Goal: Task Accomplishment & Management: Manage account settings

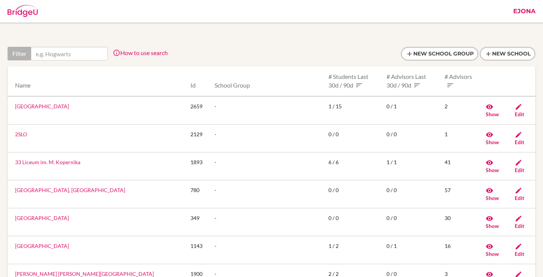
click at [527, 16] on link "Ejona" at bounding box center [524, 11] width 30 height 23
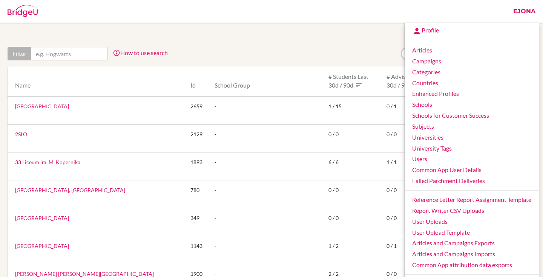
click at [297, 11] on div "Schools" at bounding box center [257, 11] width 506 height 23
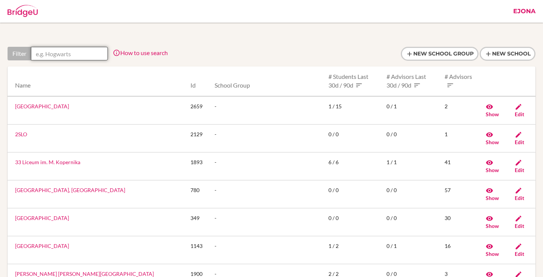
click at [55, 52] on input "text" at bounding box center [69, 54] width 77 height 14
paste input "Nazarbayev Intellectual School for Chemistry and Biology in Atyrau"
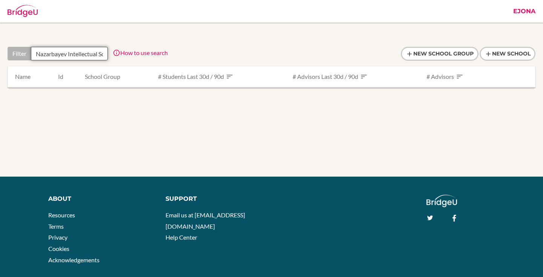
drag, startPoint x: 82, startPoint y: 54, endPoint x: 0, endPoint y: 54, distance: 82.2
click at [0, 54] on div "Filter Nazarbayev Intellectual School for Chemistry and Biology in Atyrau How t…" at bounding box center [271, 75] width 543 height 104
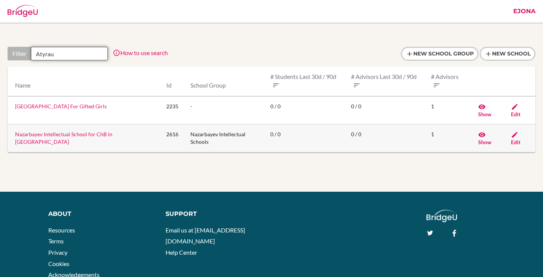
type input "Atyrau"
click at [513, 136] on icon at bounding box center [515, 135] width 8 height 8
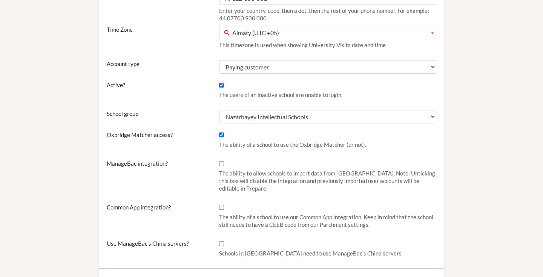
scroll to position [217, 0]
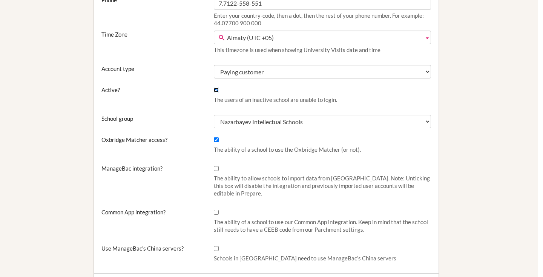
click at [216, 88] on input "Active?" at bounding box center [216, 89] width 5 height 5
checkbox input "false"
click at [217, 139] on input "Oxbridge Matcher access?" at bounding box center [216, 138] width 5 height 5
checkbox input "false"
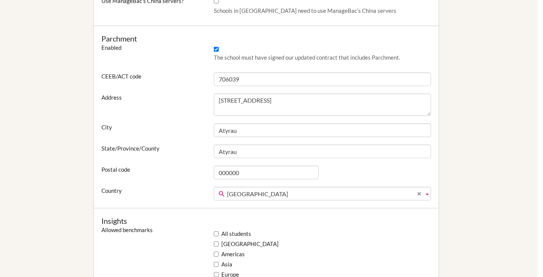
scroll to position [464, 5]
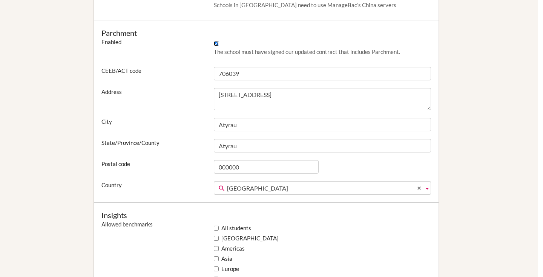
click at [215, 42] on input "Enabled" at bounding box center [216, 43] width 5 height 5
checkbox input "false"
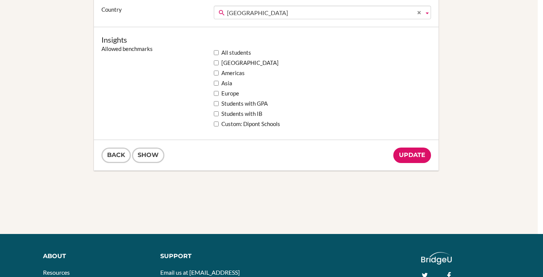
scroll to position [648, 5]
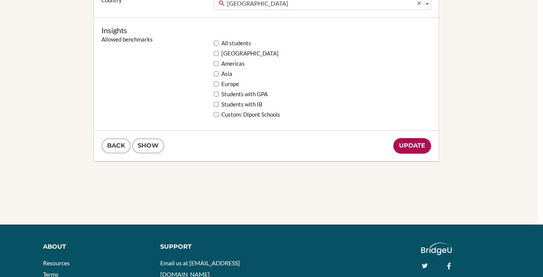
click at [416, 144] on input "Update" at bounding box center [412, 145] width 38 height 15
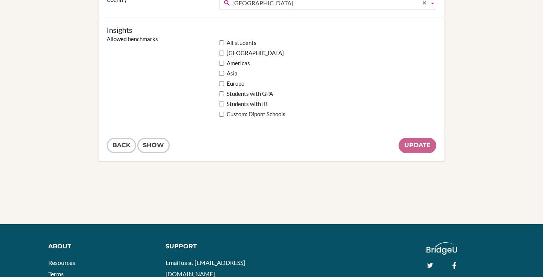
scroll to position [649, 2]
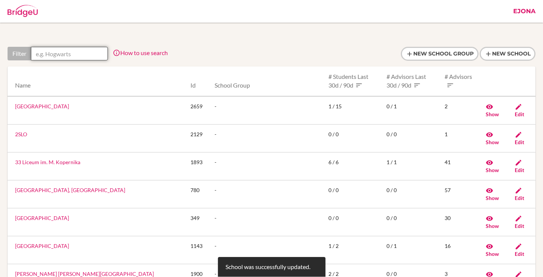
click at [65, 51] on input "text" at bounding box center [69, 54] width 77 height 14
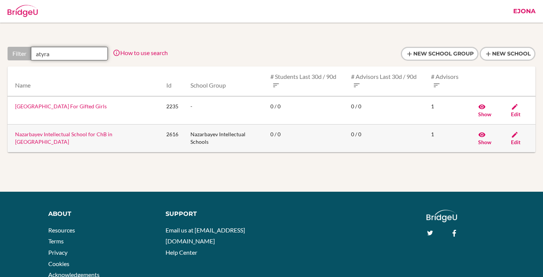
type input "atyra"
click at [93, 132] on link "Nazarbayev Intellectual School for ChB in [GEOGRAPHIC_DATA]" at bounding box center [63, 138] width 97 height 14
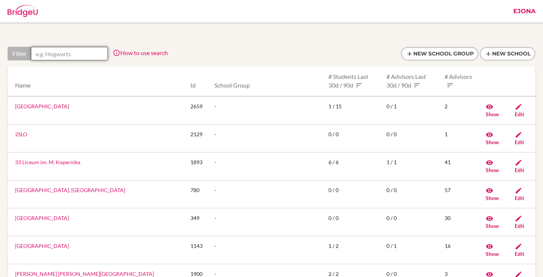
click at [93, 57] on input "text" at bounding box center [69, 54] width 77 height 14
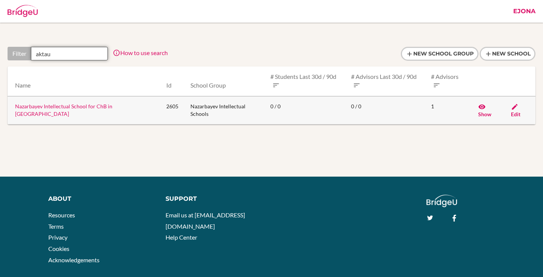
type input "aktau"
click at [520, 111] on span "Edit" at bounding box center [515, 114] width 9 height 6
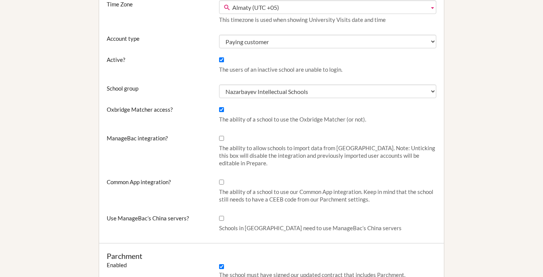
scroll to position [195, 0]
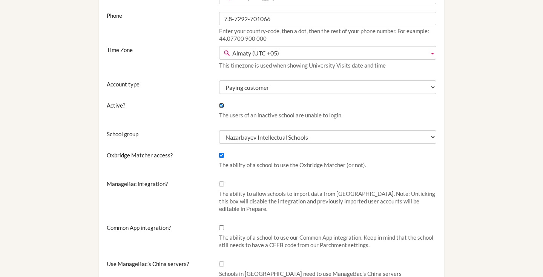
click at [221, 104] on input "Active?" at bounding box center [221, 105] width 5 height 5
checkbox input "false"
click at [220, 153] on input "Oxbridge Matcher access?" at bounding box center [221, 155] width 5 height 5
checkbox input "false"
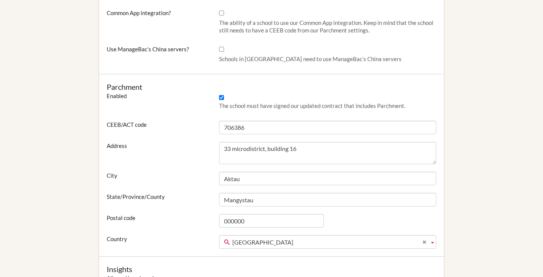
scroll to position [453, 0]
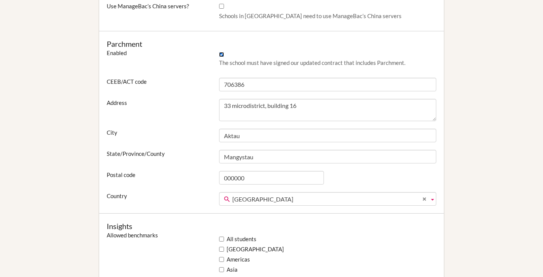
click at [222, 55] on input "Enabled" at bounding box center [221, 54] width 5 height 5
checkbox input "false"
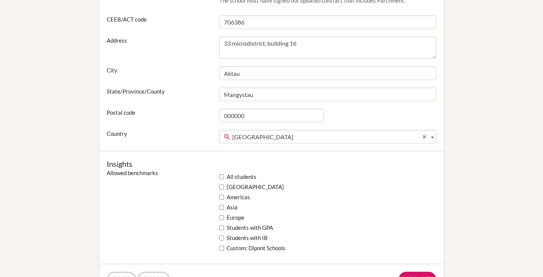
scroll to position [585, 0]
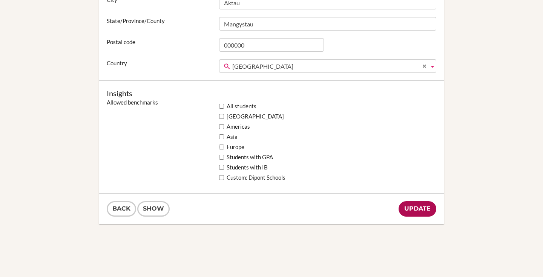
click at [412, 206] on input "Update" at bounding box center [417, 208] width 38 height 15
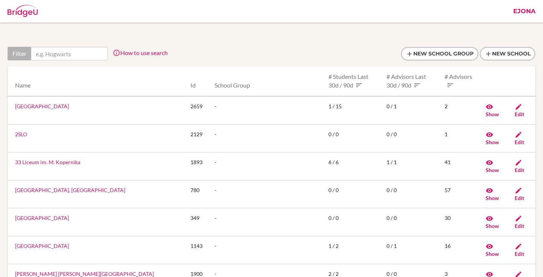
scroll to position [1, 0]
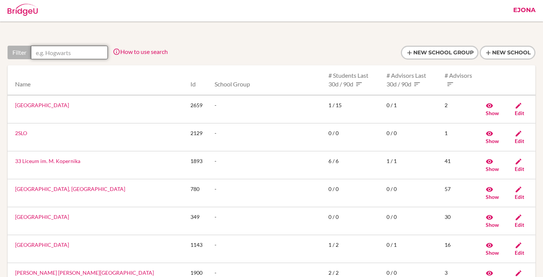
click at [95, 53] on input "text" at bounding box center [69, 53] width 77 height 14
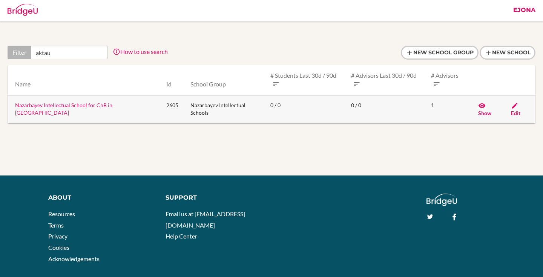
click at [518, 105] on link "Edit" at bounding box center [515, 109] width 9 height 14
drag, startPoint x: 83, startPoint y: 52, endPoint x: 25, endPoint y: 47, distance: 57.9
click at [25, 47] on div "Filter aktau" at bounding box center [58, 53] width 100 height 14
paste input "Nazarbayev Intellectual School for Chemistry and Biology in Kyzylorda"
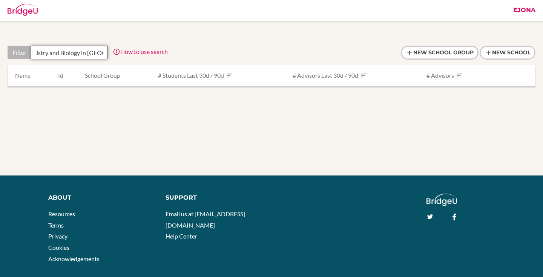
scroll to position [0, 0]
drag, startPoint x: 74, startPoint y: 51, endPoint x: 20, endPoint y: 46, distance: 54.5
click at [20, 46] on div "Filter Nazarbayev Intellectual School for Chemistry and Biology in Kyzylorda" at bounding box center [58, 53] width 100 height 14
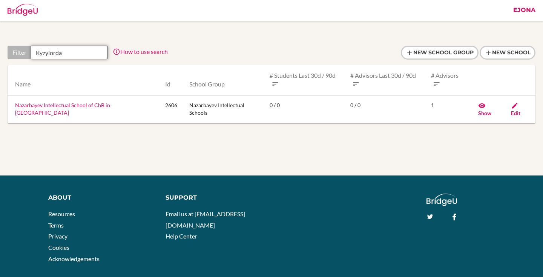
type input "Kyzylorda"
click at [514, 107] on icon at bounding box center [515, 106] width 8 height 8
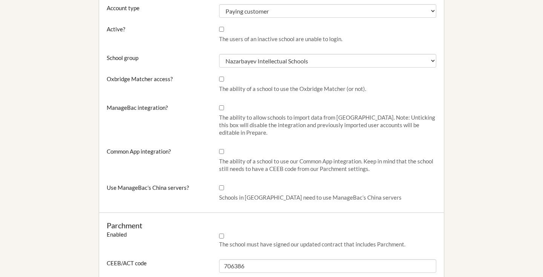
scroll to position [260, 0]
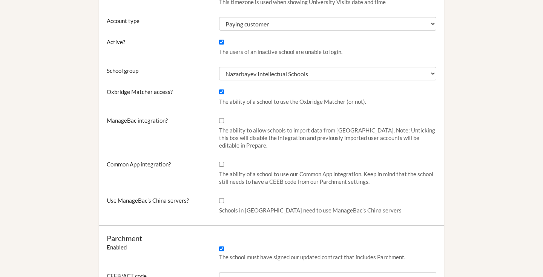
scroll to position [259, 0]
click at [220, 40] on input "Active?" at bounding box center [221, 42] width 5 height 5
checkbox input "false"
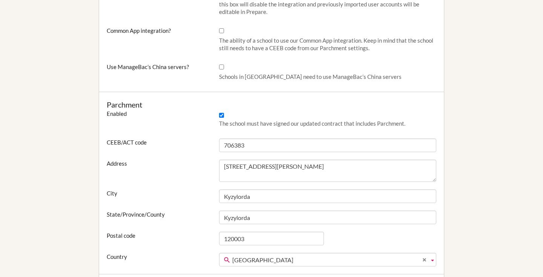
scroll to position [413, 0]
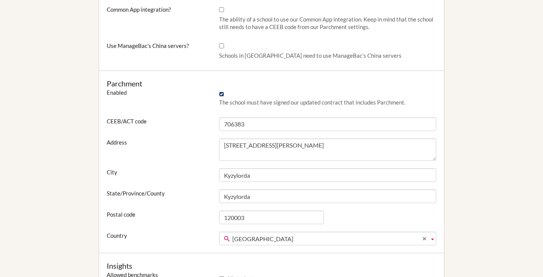
click at [221, 92] on input "Enabled" at bounding box center [221, 94] width 5 height 5
checkbox input "false"
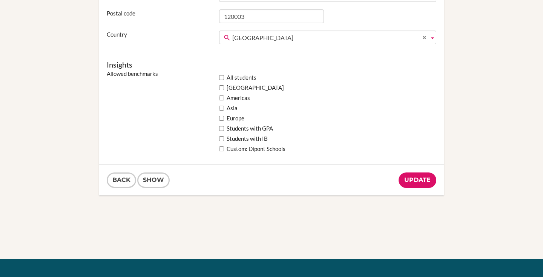
scroll to position [663, 0]
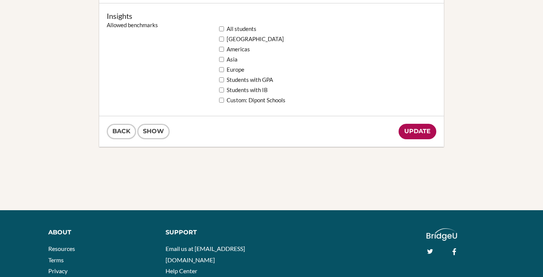
click at [427, 135] on input "Update" at bounding box center [417, 131] width 38 height 15
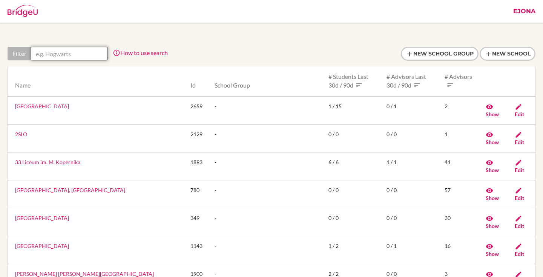
paste input "Kyzylorda"
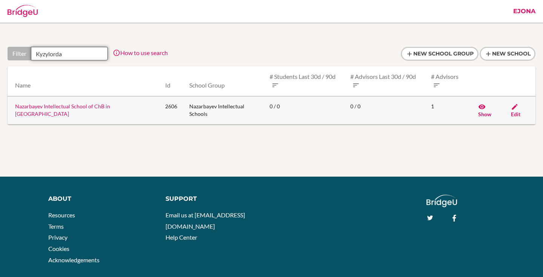
type input "Kyzylorda"
click at [515, 108] on icon at bounding box center [515, 107] width 8 height 8
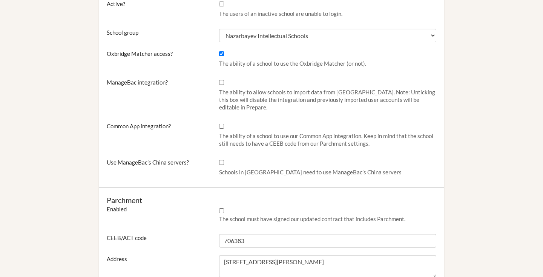
scroll to position [240, 0]
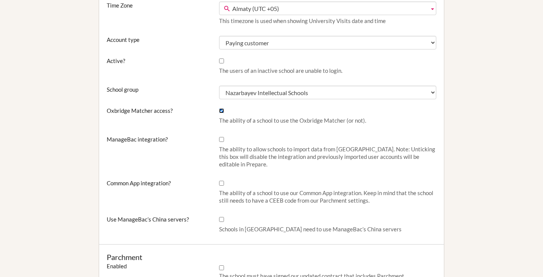
click at [222, 110] on input "Oxbridge Matcher access?" at bounding box center [221, 110] width 5 height 5
checkbox input "false"
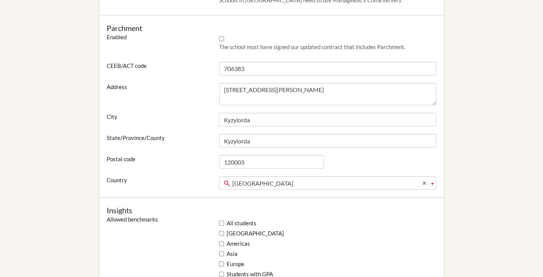
scroll to position [538, 0]
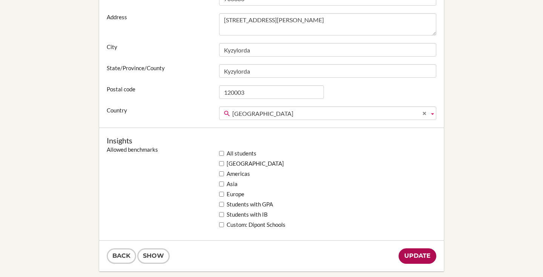
click at [418, 255] on input "Update" at bounding box center [417, 255] width 38 height 15
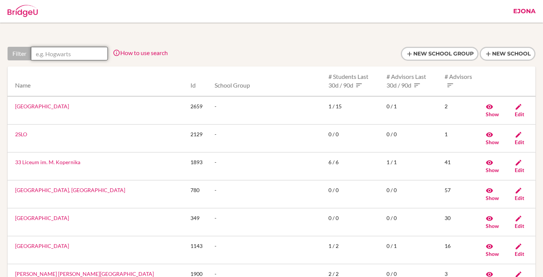
drag, startPoint x: 43, startPoint y: 49, endPoint x: 63, endPoint y: 52, distance: 20.1
click at [43, 49] on input "text" at bounding box center [69, 54] width 77 height 14
paste input "omatayeva_g@krg.nis.edu.kz"
type input "omatayeva_g@krg.nis.edu.kz"
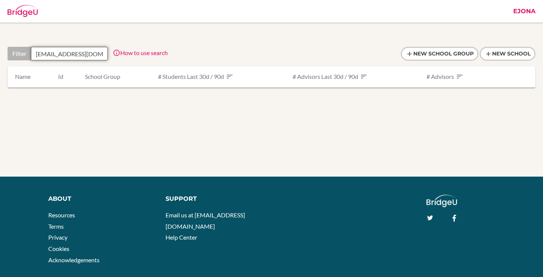
drag, startPoint x: 100, startPoint y: 51, endPoint x: 314, endPoint y: 50, distance: 213.7
click at [0, 48] on div "Filter omatayeva_g@krg.nis.edu.kz How to use search Filter by school name, acce…" at bounding box center [271, 75] width 543 height 104
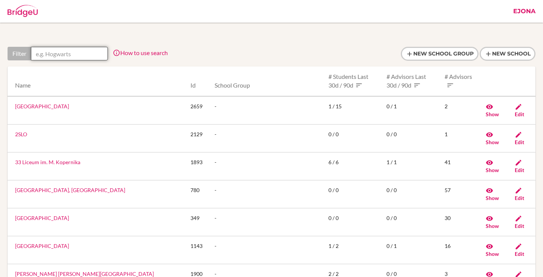
paste input "Karaganda"
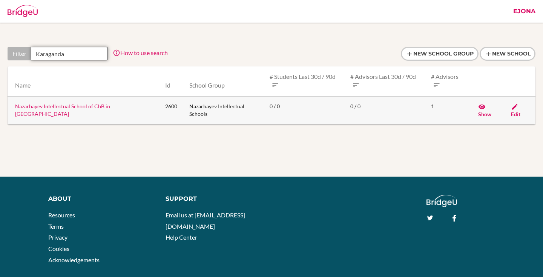
type input "Karaganda"
click at [74, 104] on link "Nazarbayev Intellectual School of ChB in [GEOGRAPHIC_DATA]" at bounding box center [62, 110] width 95 height 14
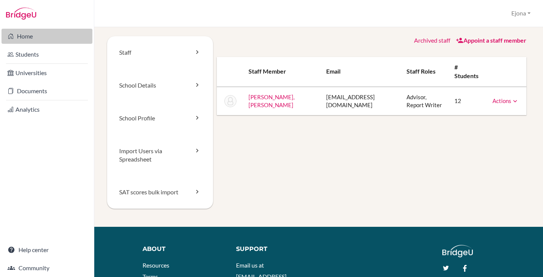
click at [45, 35] on link "Home" at bounding box center [47, 36] width 91 height 15
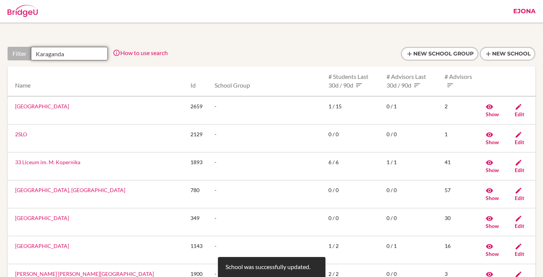
click at [69, 50] on input "Karaganda" at bounding box center [69, 54] width 77 height 14
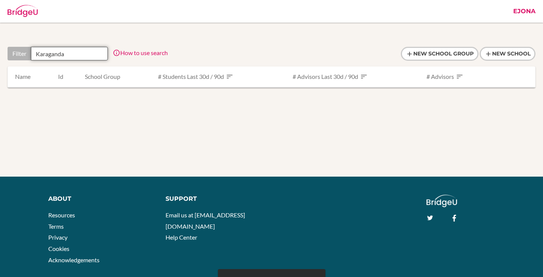
type input "Karaganda"
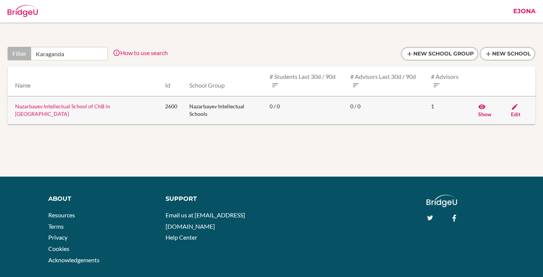
click at [512, 105] on icon at bounding box center [515, 107] width 8 height 8
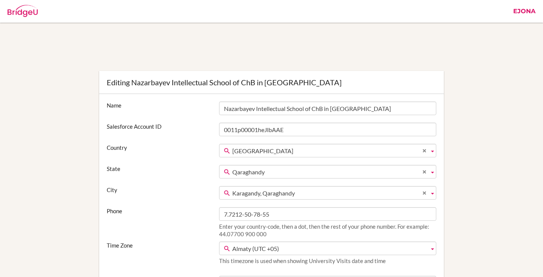
scroll to position [205, 0]
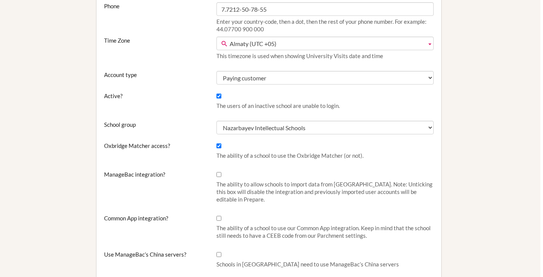
click at [222, 93] on div "The users of an inactive school are unable to login." at bounding box center [325, 102] width 225 height 21
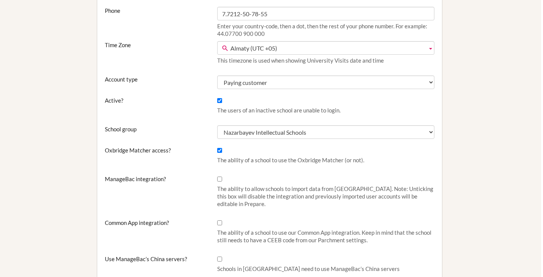
click at [219, 97] on div "The users of an inactive school are unable to login." at bounding box center [325, 107] width 225 height 21
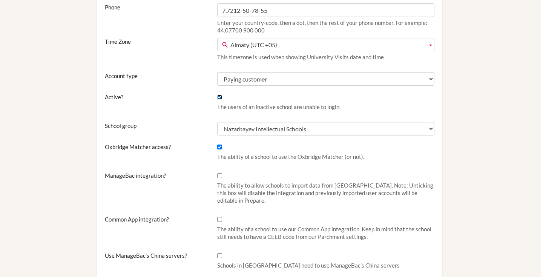
click at [218, 97] on input "Active?" at bounding box center [219, 97] width 5 height 5
checkbox input "false"
click at [219, 145] on input "Oxbridge Matcher access?" at bounding box center [219, 146] width 5 height 5
checkbox input "false"
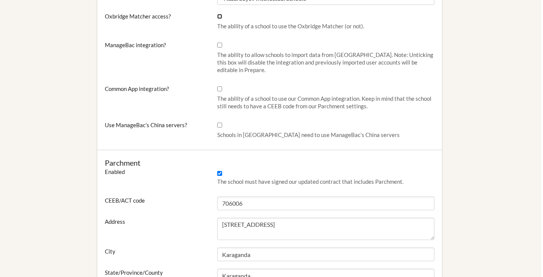
scroll to position [362, 2]
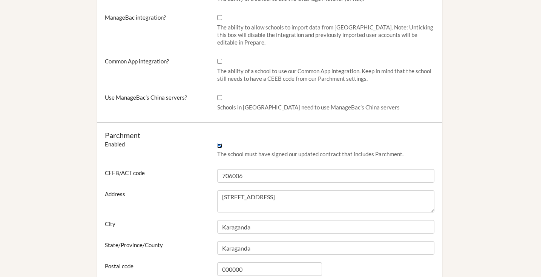
click at [218, 147] on input "Enabled" at bounding box center [219, 145] width 5 height 5
checkbox input "false"
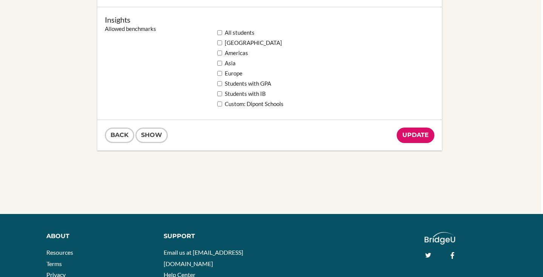
scroll to position [665, 2]
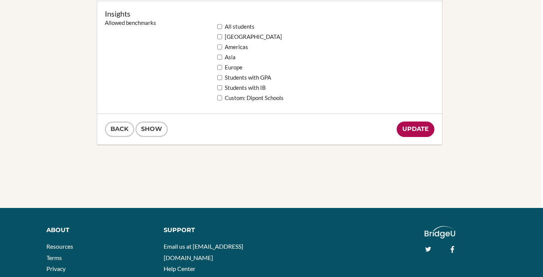
click at [427, 130] on input "Update" at bounding box center [416, 128] width 38 height 15
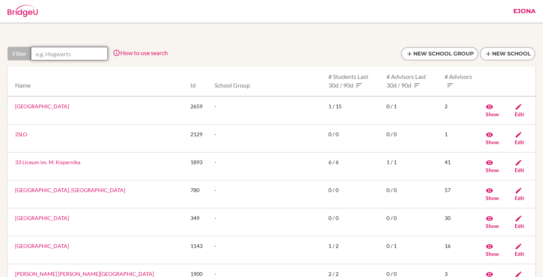
click at [74, 54] on input "text" at bounding box center [69, 54] width 77 height 14
paste input "Nazarbayev Intellectual School for Chemistry and Biology in [GEOGRAPHIC_DATA]"
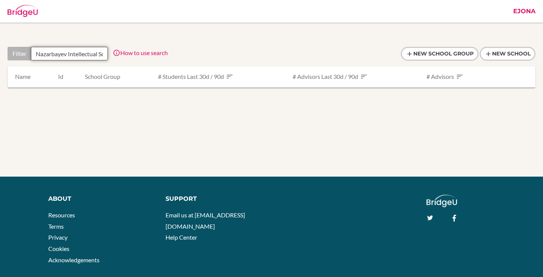
drag, startPoint x: 80, startPoint y: 51, endPoint x: 8, endPoint y: 50, distance: 72.8
click at [8, 50] on div "Filter Nazarbayev Intellectual School for Chemistry and Biology in Almaty" at bounding box center [58, 54] width 100 height 14
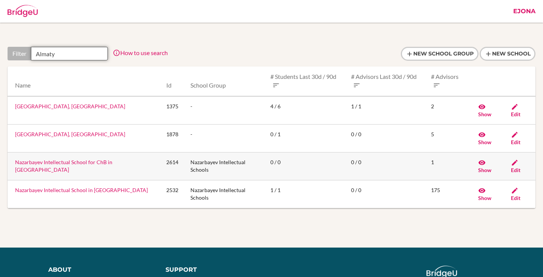
type input "Almaty"
click at [509, 164] on td "Edit" at bounding box center [520, 166] width 31 height 28
click at [515, 165] on icon at bounding box center [515, 163] width 8 height 8
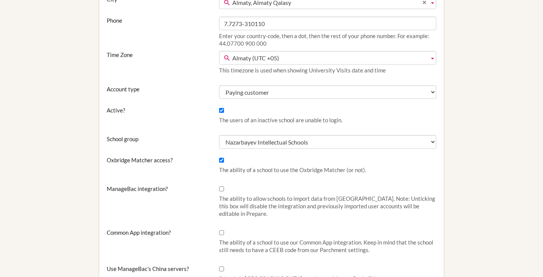
scroll to position [193, 0]
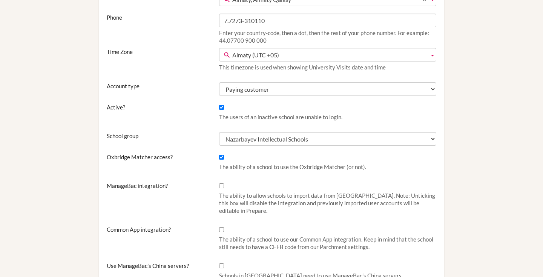
click at [219, 103] on div "The users of an inactive school are unable to login." at bounding box center [327, 113] width 225 height 21
click at [221, 109] on input "Active?" at bounding box center [221, 107] width 5 height 5
checkbox input "false"
click at [221, 156] on input "Oxbridge Matcher access?" at bounding box center [221, 157] width 5 height 5
checkbox input "false"
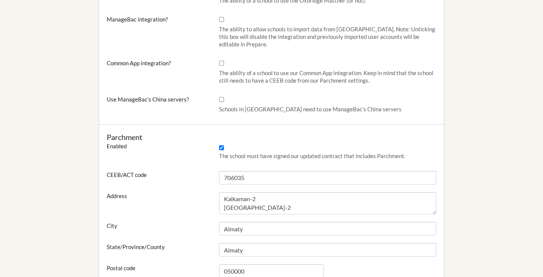
scroll to position [365, 0]
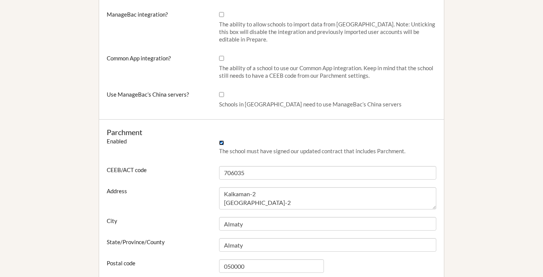
click at [222, 141] on input "Enabled" at bounding box center [221, 142] width 5 height 5
checkbox input "false"
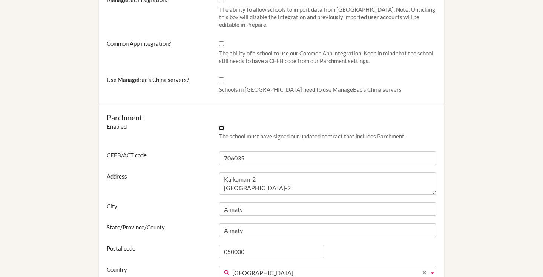
scroll to position [719, 0]
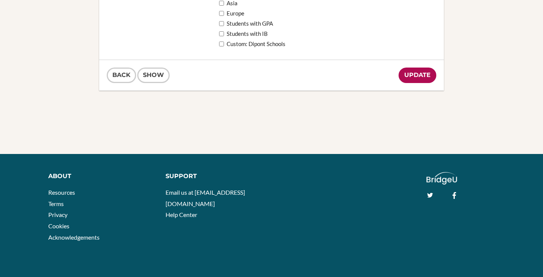
click at [417, 76] on input "Update" at bounding box center [417, 74] width 38 height 15
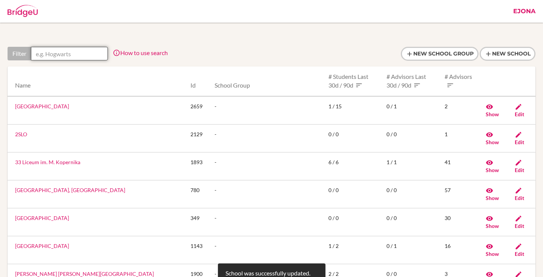
click at [87, 51] on input "text" at bounding box center [69, 54] width 77 height 14
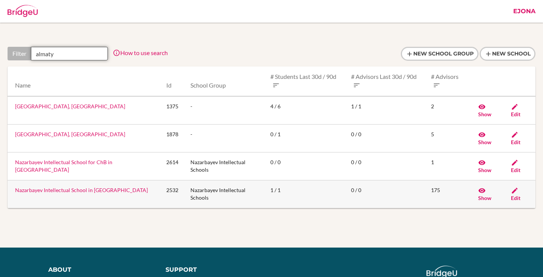
type input "almaty"
click at [513, 192] on icon at bounding box center [515, 191] width 8 height 8
click at [96, 190] on link "Nazarbayev Intellectual School in [GEOGRAPHIC_DATA]" at bounding box center [81, 190] width 133 height 6
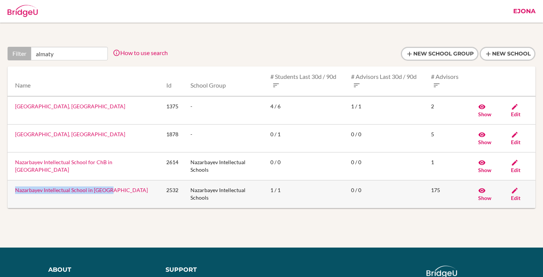
drag, startPoint x: 117, startPoint y: 191, endPoint x: 12, endPoint y: 193, distance: 104.5
click at [12, 193] on td "Nazarbayev Intellectual School in [GEOGRAPHIC_DATA]" at bounding box center [84, 194] width 153 height 28
copy link "Nazarbayev Intellectual School in [GEOGRAPHIC_DATA]"
click at [85, 189] on link "Nazarbayev Intellectual School in Almaty" at bounding box center [81, 190] width 133 height 6
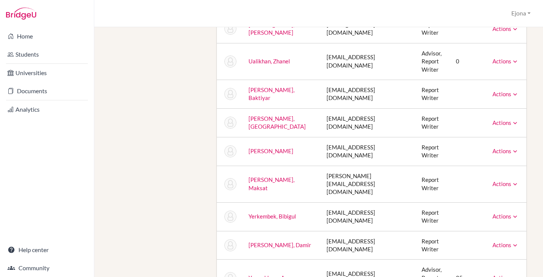
scroll to position [4412, 0]
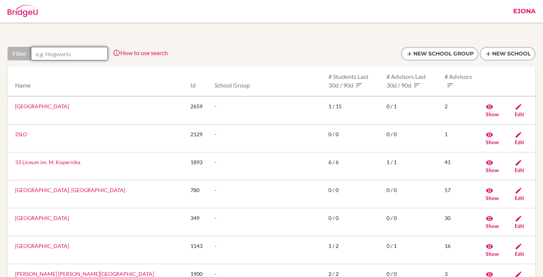
click at [70, 48] on input "text" at bounding box center [69, 54] width 77 height 14
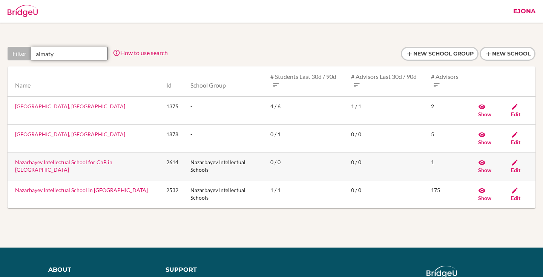
type input "almaty"
click at [515, 165] on icon at bounding box center [515, 163] width 8 height 8
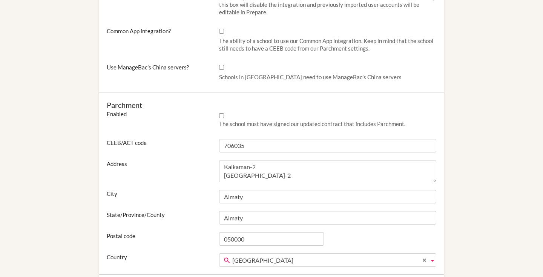
scroll to position [404, 0]
